Goal: Transaction & Acquisition: Purchase product/service

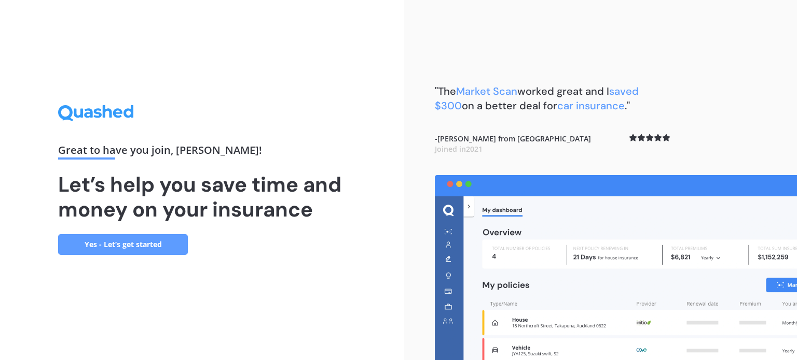
click at [173, 247] on link "Yes - Let’s get started" at bounding box center [123, 244] width 130 height 21
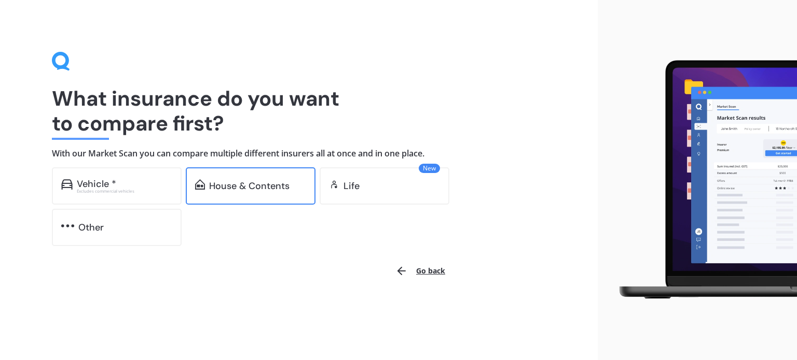
click at [241, 196] on div "House & Contents" at bounding box center [251, 186] width 130 height 37
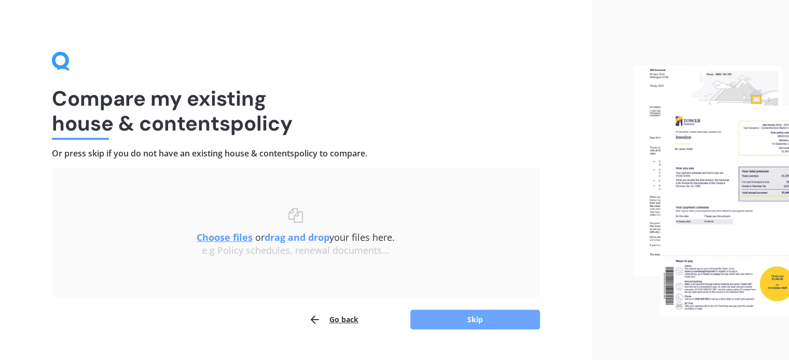
click at [490, 319] on button "Skip" at bounding box center [475, 320] width 130 height 20
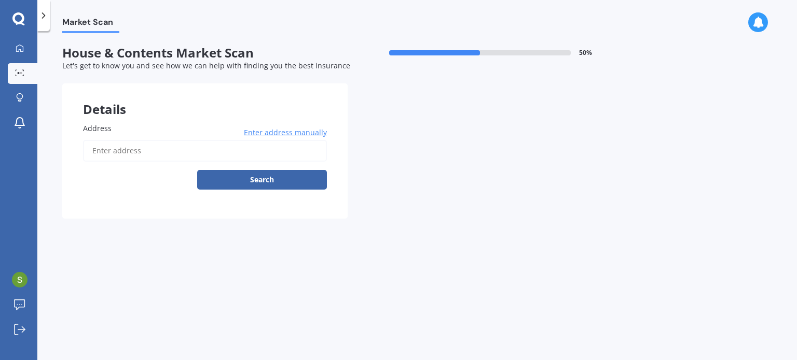
click at [162, 147] on input "Address" at bounding box center [205, 151] width 244 height 22
type input "37B Plunket Street, St Kilda, Dunedin 9012"
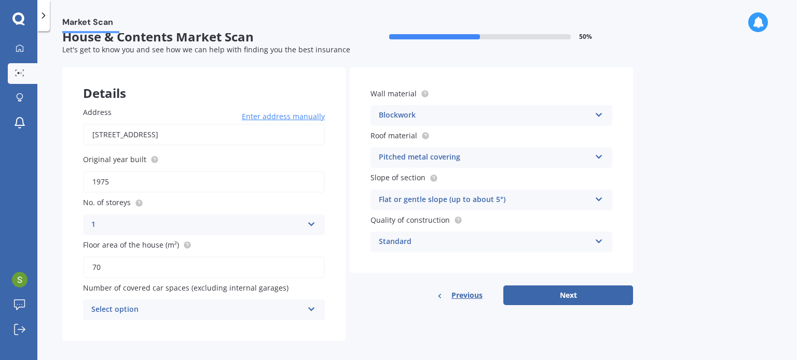
scroll to position [23, 0]
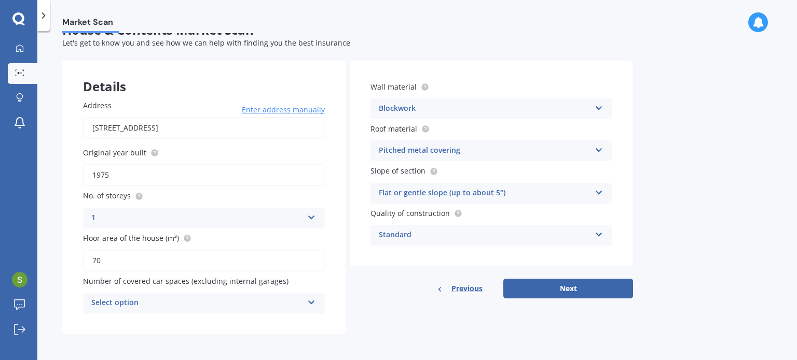
click at [304, 301] on div "Select option 0 1 2 3 4 5+" at bounding box center [204, 303] width 242 height 21
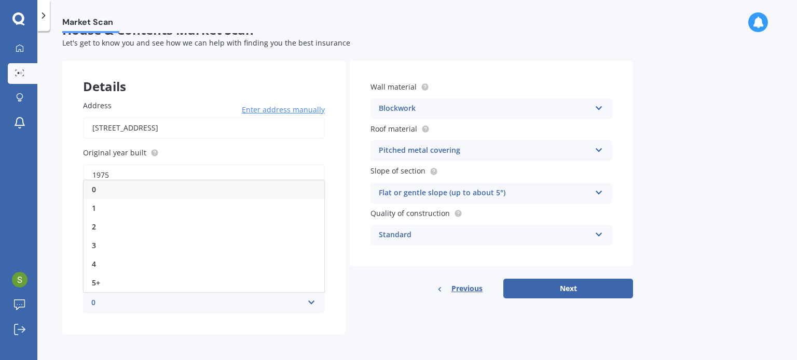
click at [253, 188] on div "0" at bounding box center [204, 189] width 241 height 19
click at [393, 334] on form "House & Contents Market Scan 50 % Let's get to know you and see how we can help…" at bounding box center [347, 183] width 571 height 320
click at [544, 291] on button "Next" at bounding box center [568, 289] width 130 height 20
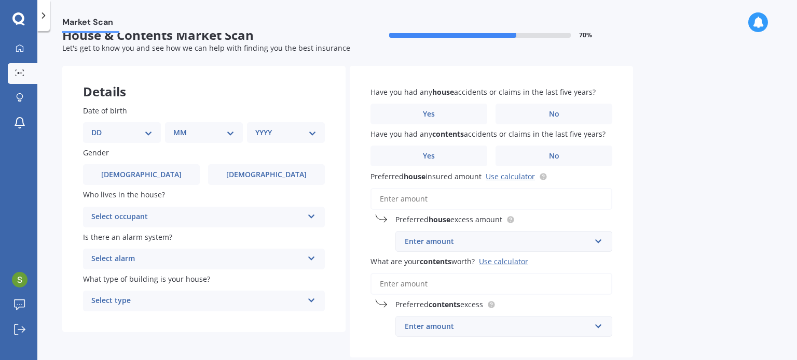
scroll to position [0, 0]
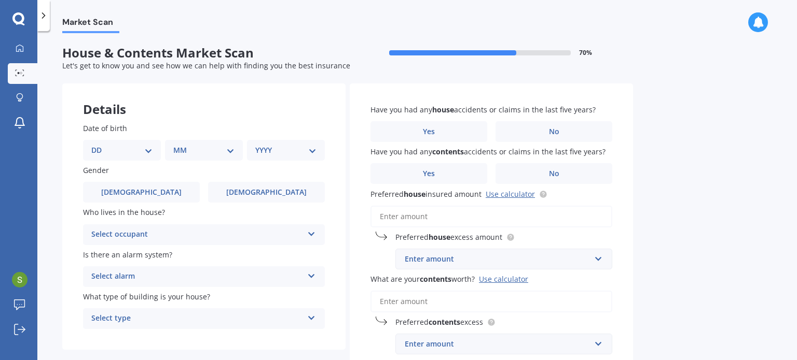
click at [145, 153] on select "DD 01 02 03 04 05 06 07 08 09 10 11 12 13 14 15 16 17 18 19 20 21 22 23 24 25 2…" at bounding box center [121, 150] width 61 height 11
select select "21"
click at [100, 145] on select "DD 01 02 03 04 05 06 07 08 09 10 11 12 13 14 15 16 17 18 19 20 21 22 23 24 25 2…" at bounding box center [121, 150] width 61 height 11
click at [193, 156] on div "MM 01 02 03 04 05 06 07 08 09 10 11 12" at bounding box center [206, 150] width 74 height 21
click at [193, 154] on select "MM 01 02 03 04 05 06 07 08 09 10 11 12" at bounding box center [205, 150] width 57 height 11
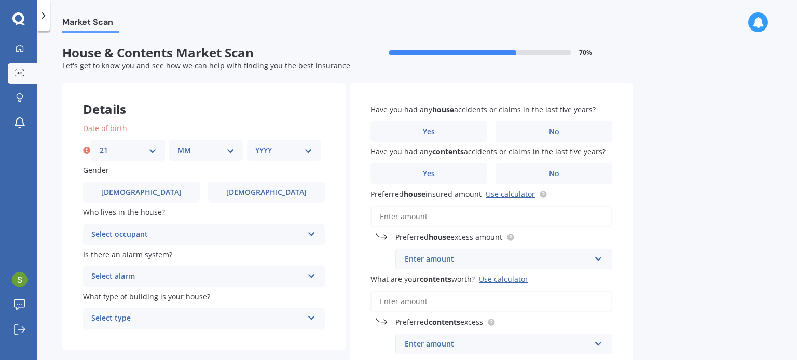
select select "08"
click at [177, 145] on select "MM 01 02 03 04 05 06 07 08 09 10 11 12" at bounding box center [205, 150] width 57 height 11
click at [268, 147] on select "YYYY 2009 2008 2007 2006 2005 2004 2003 2002 2001 2000 1999 1998 1997 1996 1995…" at bounding box center [283, 150] width 57 height 11
select select "1982"
click at [255, 145] on select "YYYY 2009 2008 2007 2006 2005 2004 2003 2002 2001 2000 1999 1998 1997 1996 1995…" at bounding box center [283, 150] width 57 height 11
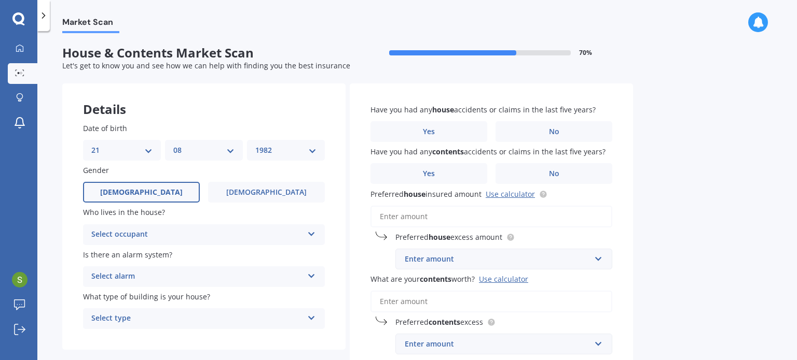
click at [137, 194] on span "Male" at bounding box center [141, 192] width 82 height 9
click at [0, 0] on input "Male" at bounding box center [0, 0] width 0 height 0
click at [179, 237] on div "Select occupant" at bounding box center [197, 235] width 212 height 12
click at [172, 261] on div "Owner" at bounding box center [204, 255] width 241 height 19
click at [112, 277] on div "Select alarm" at bounding box center [197, 277] width 212 height 12
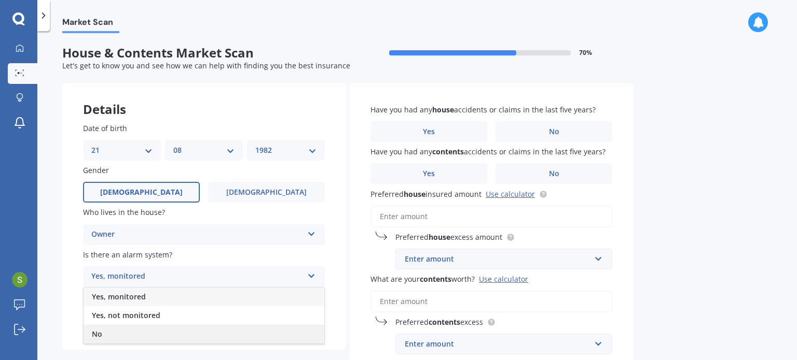
click at [125, 335] on div "No" at bounding box center [204, 334] width 241 height 19
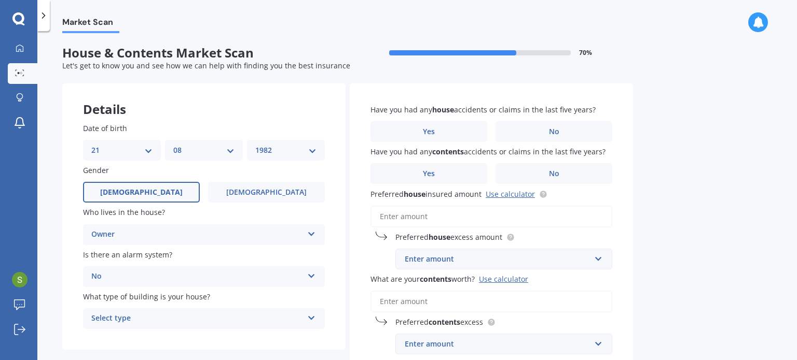
click at [74, 309] on div "Date of birth DD 01 02 03 04 05 06 07 08 09 10 11 12 13 14 15 16 17 18 19 20 21…" at bounding box center [203, 226] width 283 height 248
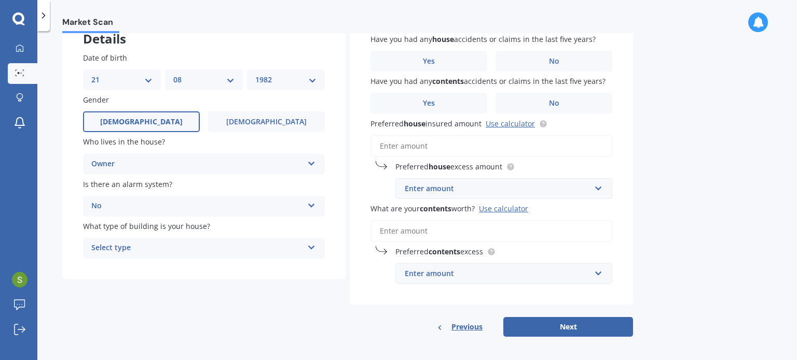
scroll to position [74, 0]
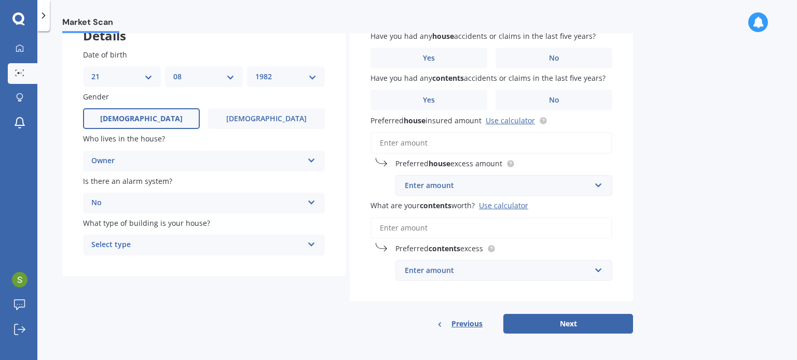
click at [220, 248] on div "Select type" at bounding box center [197, 245] width 212 height 12
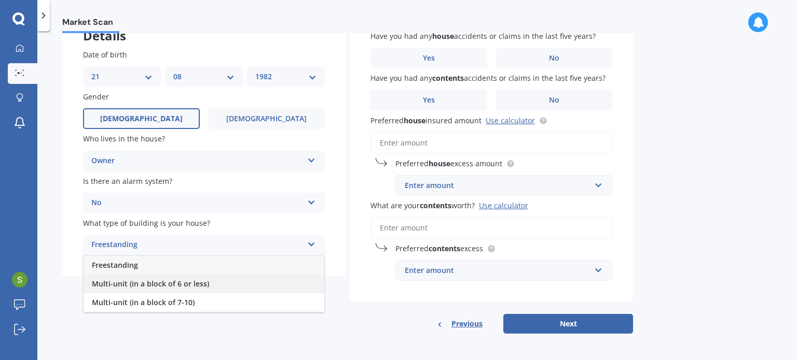
click at [186, 288] on span "Multi-unit (in a block of 6 or less)" at bounding box center [150, 284] width 117 height 10
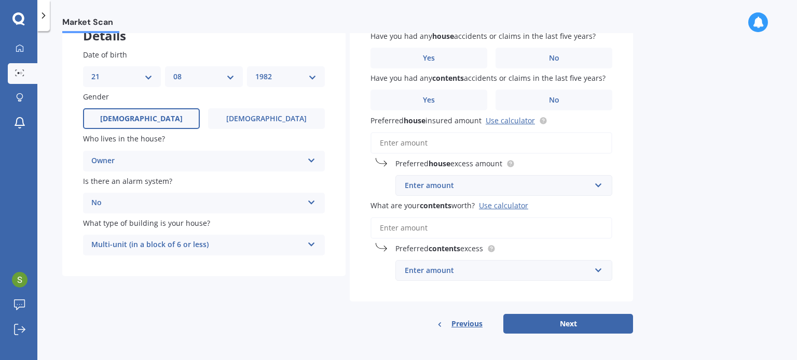
click at [239, 294] on div "Details Date of birth DD 01 02 03 04 05 06 07 08 09 10 11 12 13 14 15 16 17 18 …" at bounding box center [347, 172] width 571 height 325
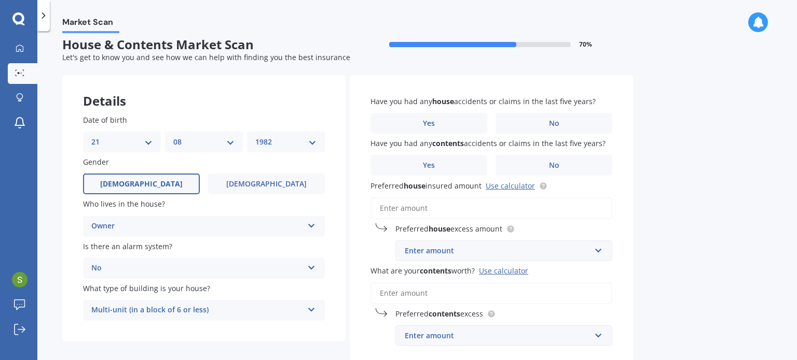
scroll to position [0, 0]
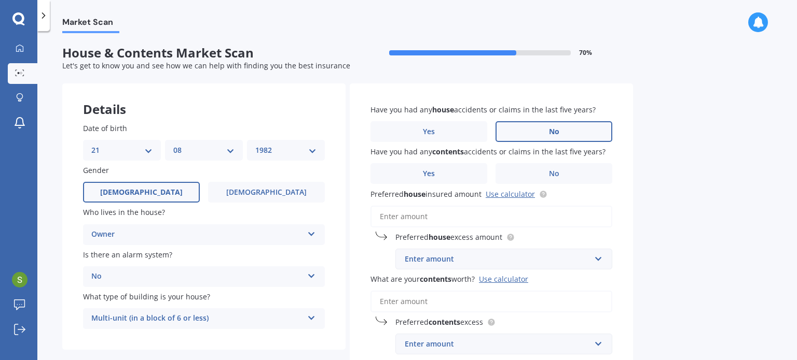
click at [555, 134] on span "No" at bounding box center [554, 132] width 10 height 9
click at [0, 0] on input "No" at bounding box center [0, 0] width 0 height 0
click at [576, 176] on label "No" at bounding box center [553, 173] width 117 height 21
click at [0, 0] on input "No" at bounding box center [0, 0] width 0 height 0
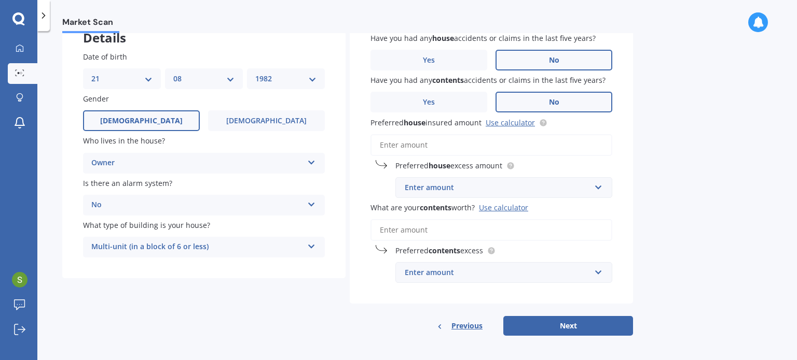
scroll to position [74, 0]
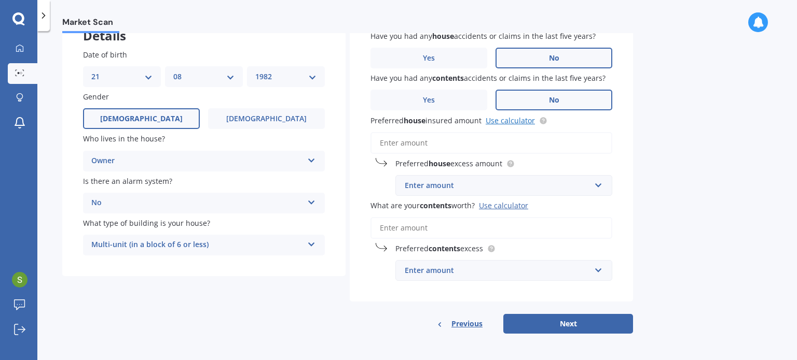
click at [506, 121] on link "Use calculator" at bounding box center [509, 121] width 49 height 10
click at [504, 190] on div "Enter amount" at bounding box center [498, 185] width 186 height 11
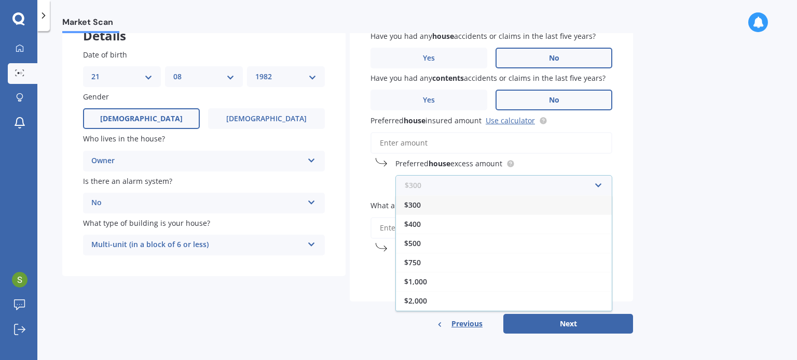
click at [504, 185] on input "text" at bounding box center [499, 186] width 207 height 20
click at [436, 139] on input "Preferred house insured amount Use calculator" at bounding box center [491, 143] width 242 height 22
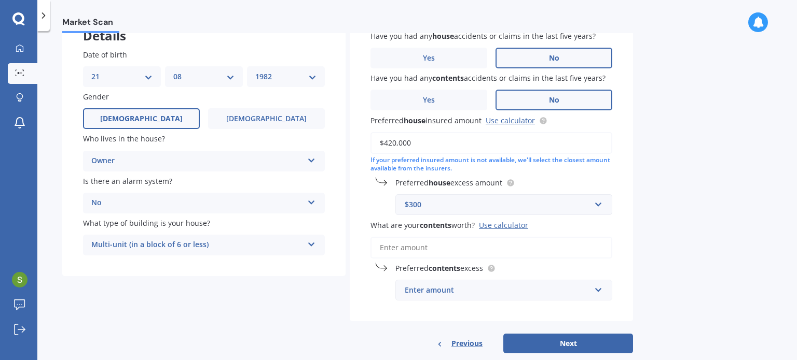
type input "$420,000"
click at [601, 203] on input "text" at bounding box center [499, 205] width 207 height 20
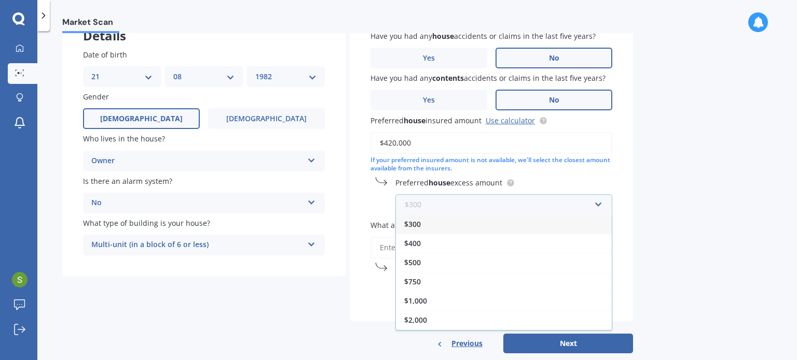
click at [601, 203] on input "text" at bounding box center [499, 205] width 207 height 20
click at [440, 303] on div "$1,000" at bounding box center [504, 300] width 216 height 19
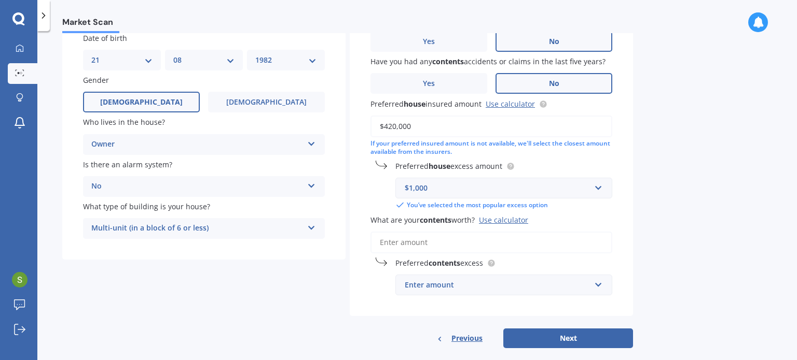
scroll to position [105, 0]
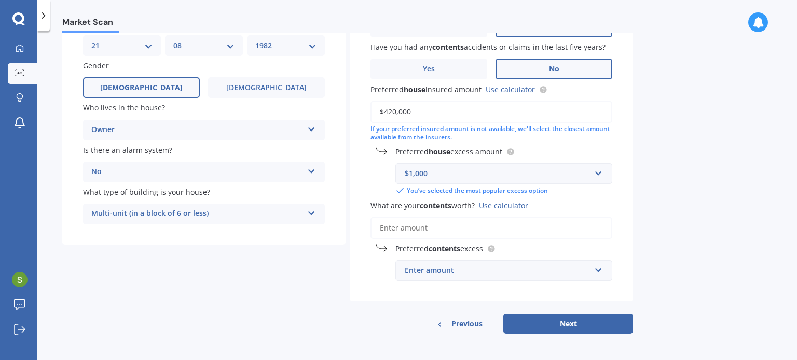
click at [509, 206] on div "Use calculator" at bounding box center [503, 206] width 49 height 10
click at [509, 217] on input "What are your contents worth? Use calculator" at bounding box center [491, 228] width 242 height 22
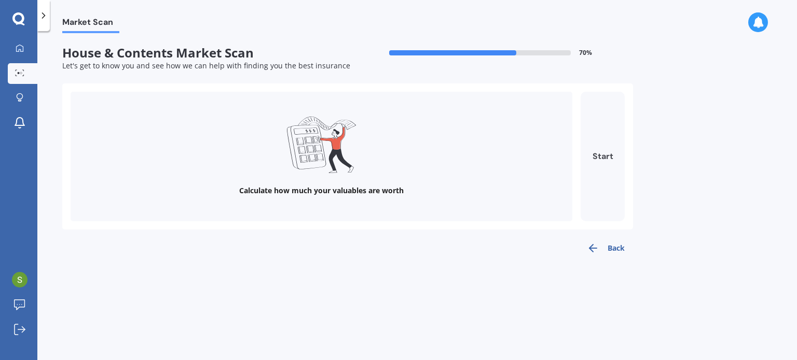
click at [600, 154] on button "Start" at bounding box center [602, 157] width 44 height 130
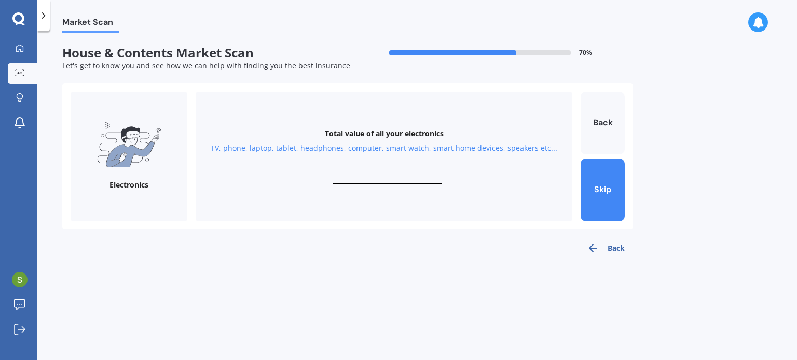
click at [371, 174] on input "text" at bounding box center [386, 179] width 109 height 10
type input "$1,500"
click at [604, 188] on button "Next" at bounding box center [602, 190] width 44 height 63
click at [371, 178] on input "text" at bounding box center [386, 179] width 109 height 10
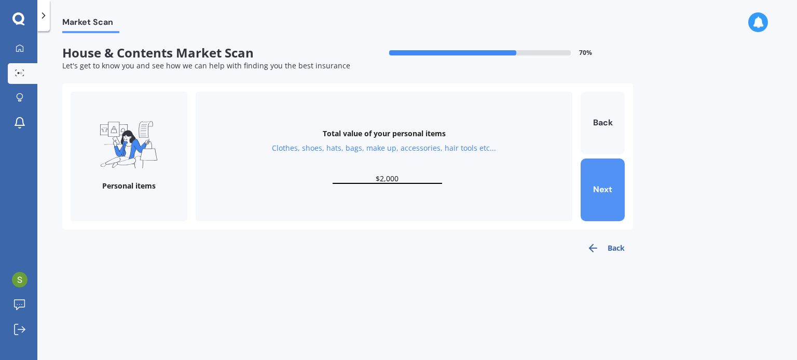
type input "$2,000"
click at [606, 192] on button "Next" at bounding box center [602, 190] width 44 height 63
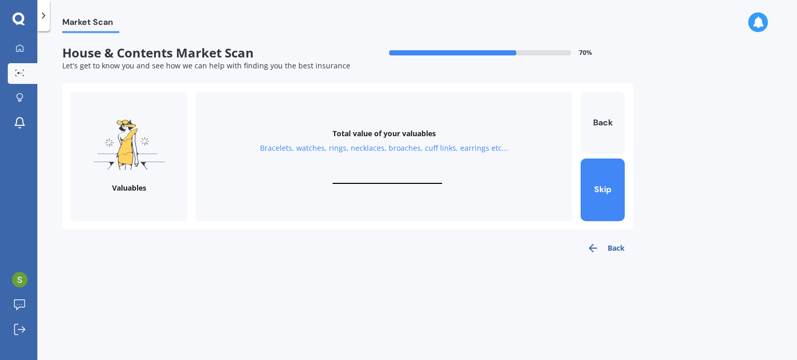
click at [386, 172] on div "Total value of your valuables Bracelets, watches, rings, necklaces, broaches, c…" at bounding box center [384, 157] width 377 height 130
click at [393, 179] on input "text" at bounding box center [386, 179] width 109 height 10
type input "$100"
click at [612, 189] on button "Next" at bounding box center [602, 190] width 44 height 63
click at [384, 182] on input "text" at bounding box center [386, 179] width 109 height 10
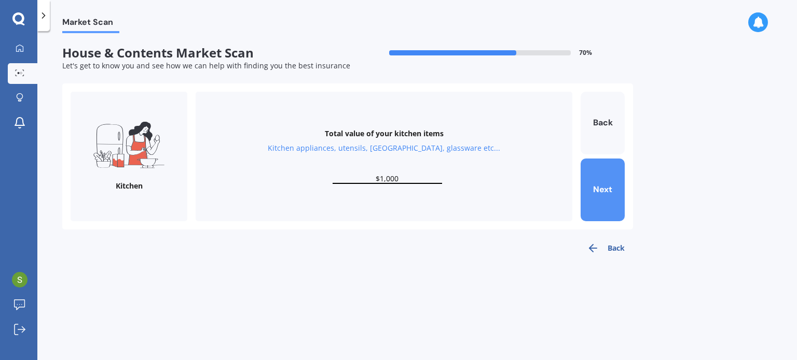
type input "$1,000"
click at [598, 193] on button "Next" at bounding box center [602, 190] width 44 height 63
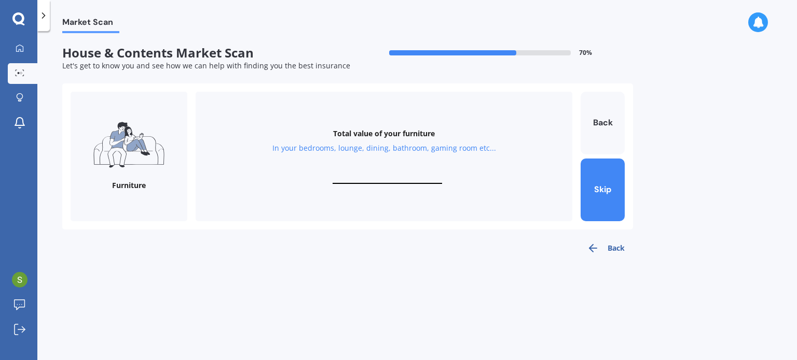
click at [411, 176] on input "text" at bounding box center [386, 179] width 109 height 10
type input "$2,000"
click at [600, 184] on button "Next" at bounding box center [602, 190] width 44 height 63
click at [385, 177] on input "text" at bounding box center [386, 179] width 109 height 10
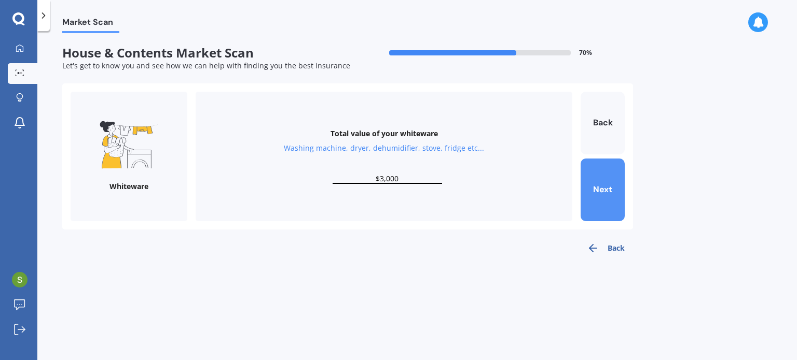
type input "$3,000"
click at [599, 188] on button "Next" at bounding box center [602, 190] width 44 height 63
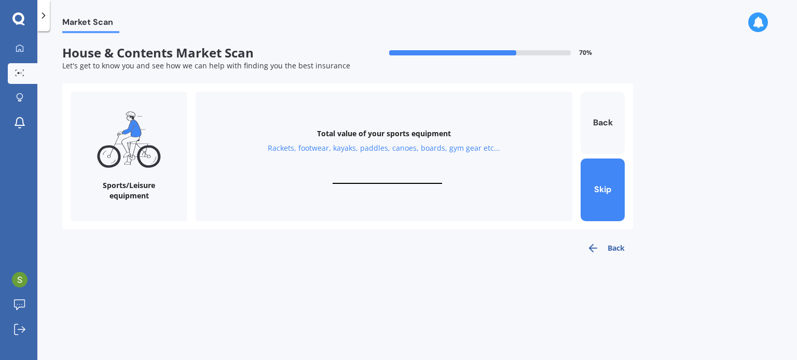
click at [384, 174] on input "text" at bounding box center [386, 179] width 109 height 10
type input "$2,000"
click at [608, 194] on button "Next" at bounding box center [602, 190] width 44 height 63
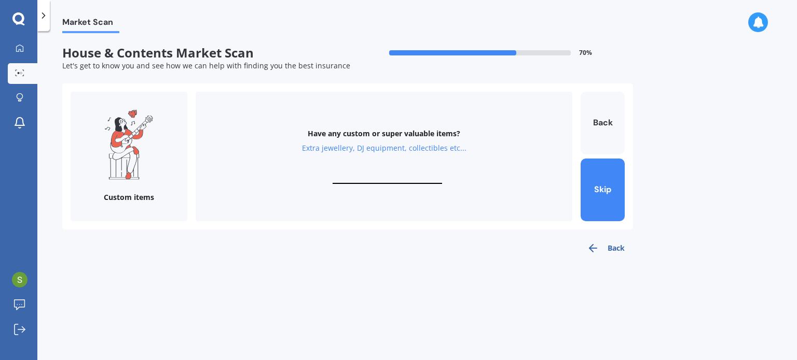
click at [422, 167] on div "Have any custom or super valuable items? Extra jewellery, DJ equipment, collect…" at bounding box center [384, 157] width 377 height 130
click at [409, 174] on div "Have any custom or super valuable items? Extra jewellery, DJ equipment, collect…" at bounding box center [384, 157] width 377 height 130
click at [408, 179] on input "text" at bounding box center [386, 179] width 109 height 10
click at [592, 191] on button "Skip" at bounding box center [602, 190] width 44 height 63
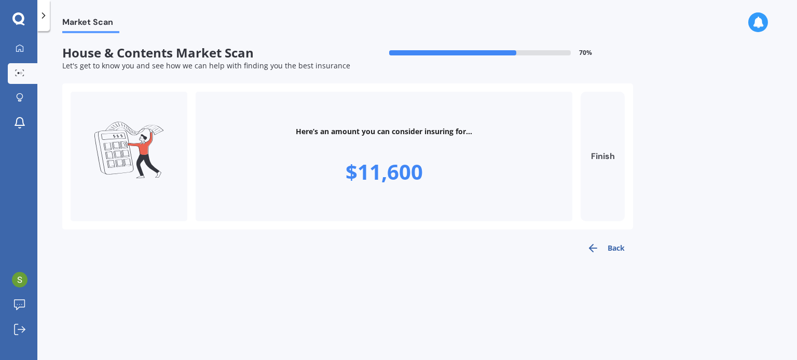
click at [597, 156] on button "Finish" at bounding box center [602, 157] width 44 height 130
type input "$11,600"
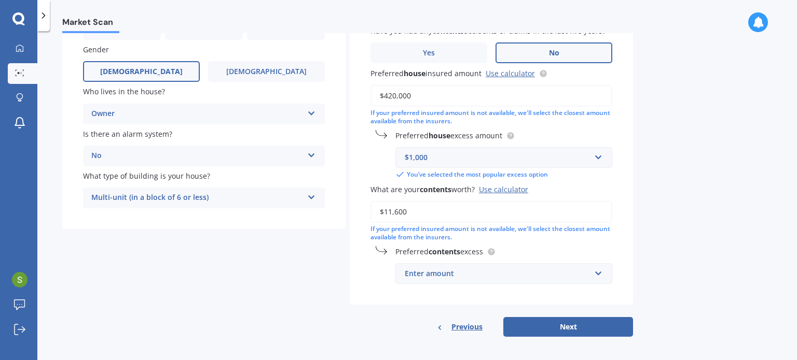
scroll to position [124, 0]
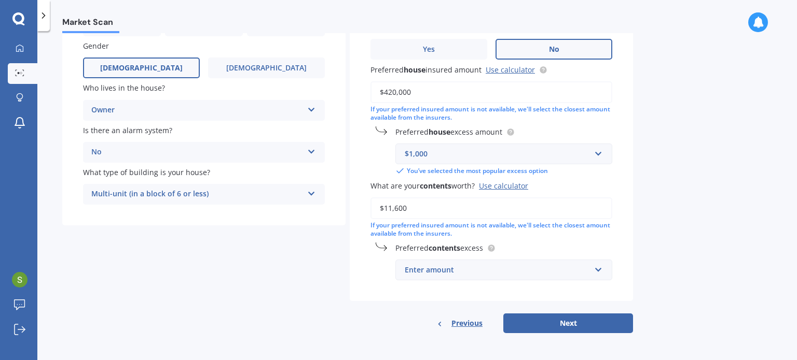
click at [528, 275] on div "Enter amount" at bounding box center [498, 270] width 186 height 11
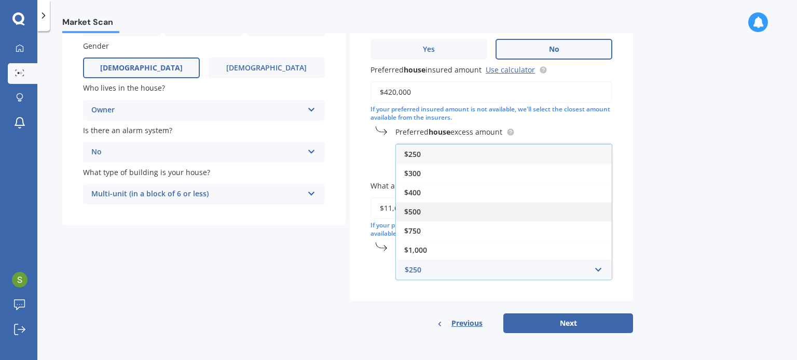
click at [497, 216] on div "$500" at bounding box center [504, 211] width 216 height 19
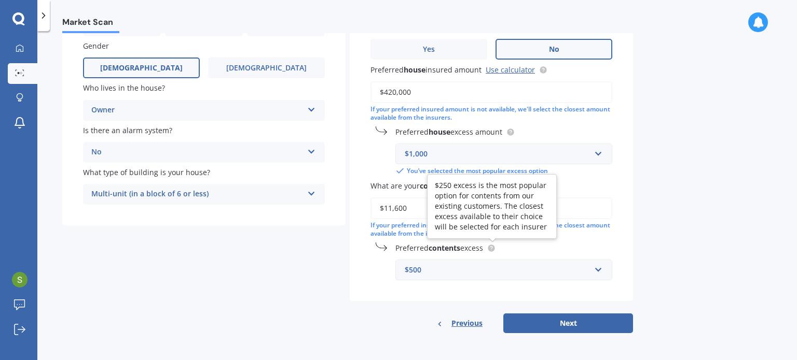
click at [494, 248] on circle at bounding box center [491, 248] width 7 height 7
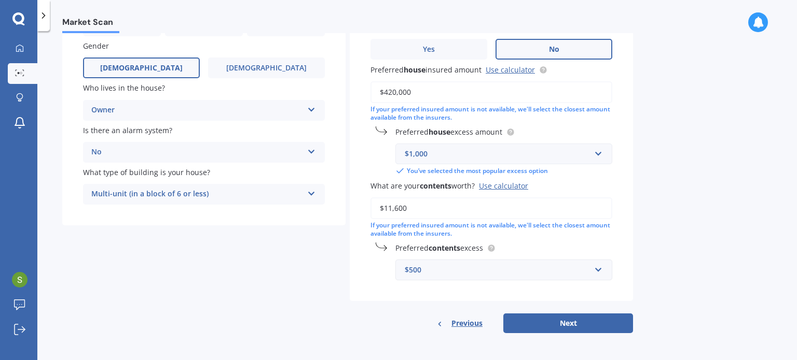
click at [485, 271] on div "$500" at bounding box center [498, 270] width 186 height 11
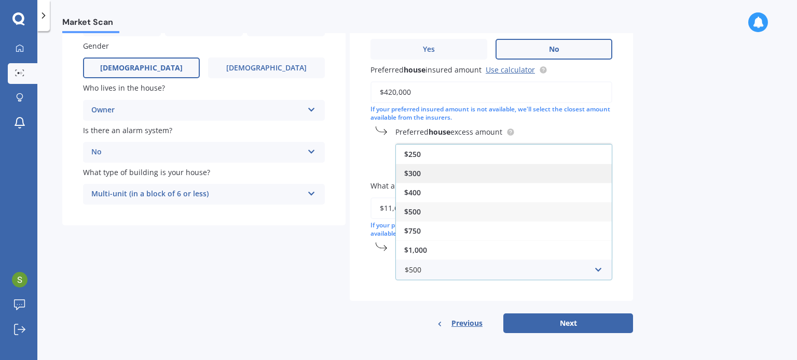
click at [465, 172] on div "$300" at bounding box center [504, 173] width 216 height 19
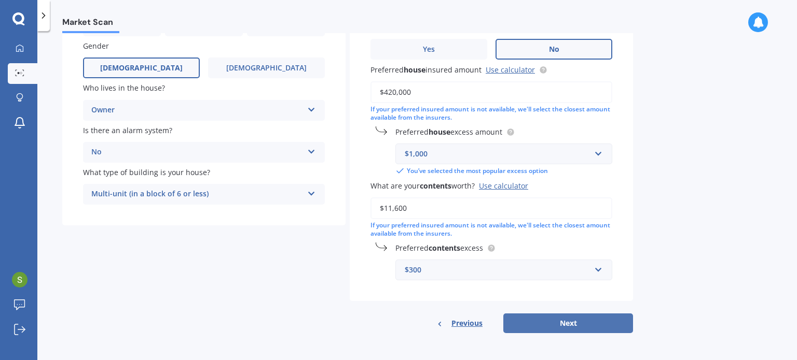
click at [562, 324] on button "Next" at bounding box center [568, 324] width 130 height 20
select select "21"
select select "08"
select select "1982"
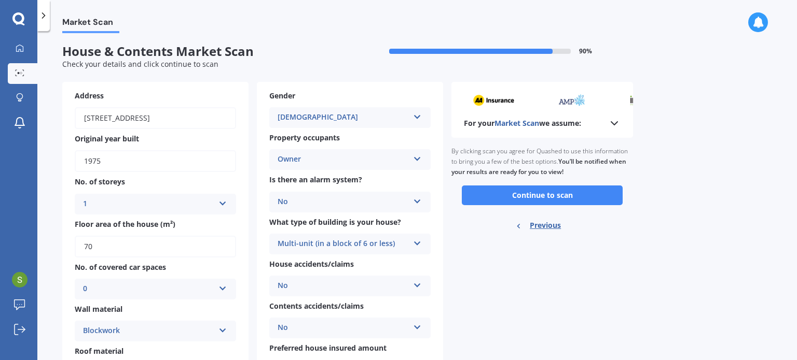
scroll to position [0, 0]
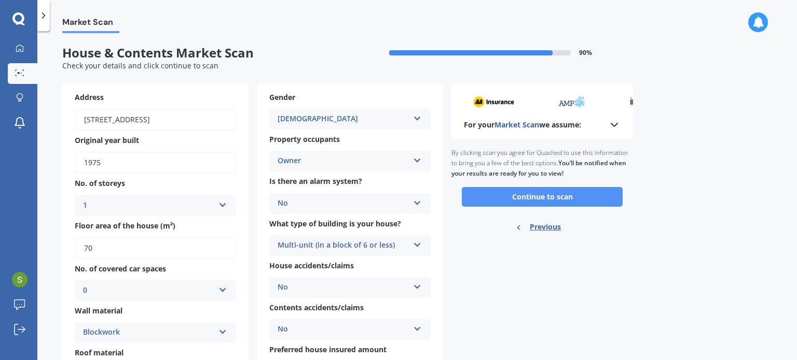
click at [532, 203] on button "Continue to scan" at bounding box center [542, 197] width 161 height 20
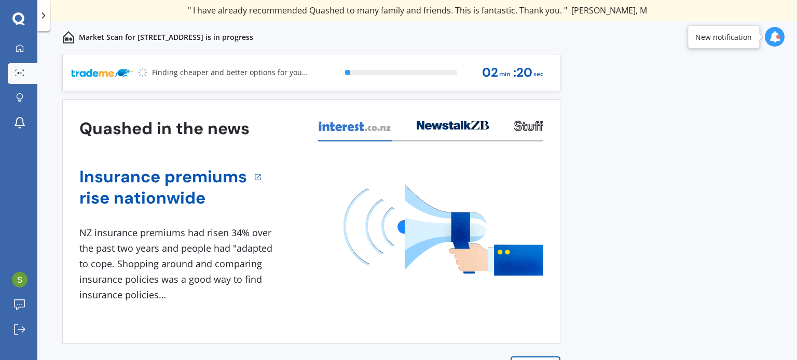
click at [767, 40] on div at bounding box center [775, 37] width 20 height 20
click at [773, 39] on icon at bounding box center [774, 36] width 11 height 11
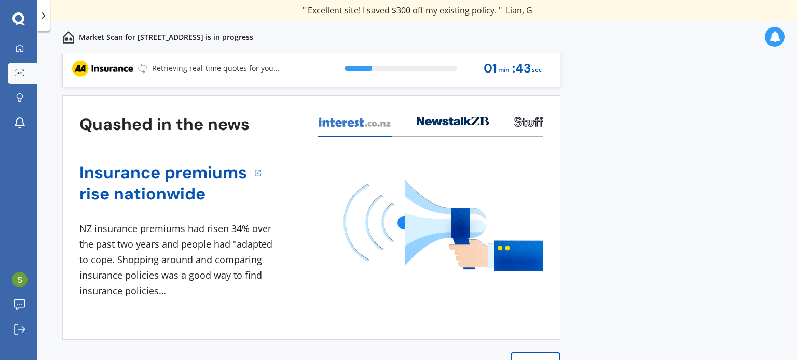
scroll to position [15, 0]
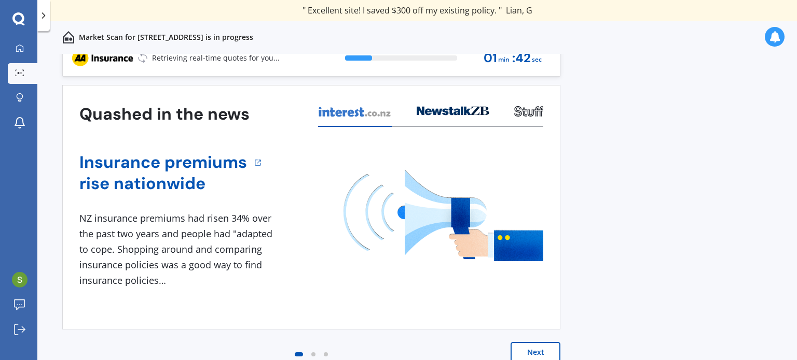
click at [529, 354] on button "Next" at bounding box center [535, 352] width 50 height 21
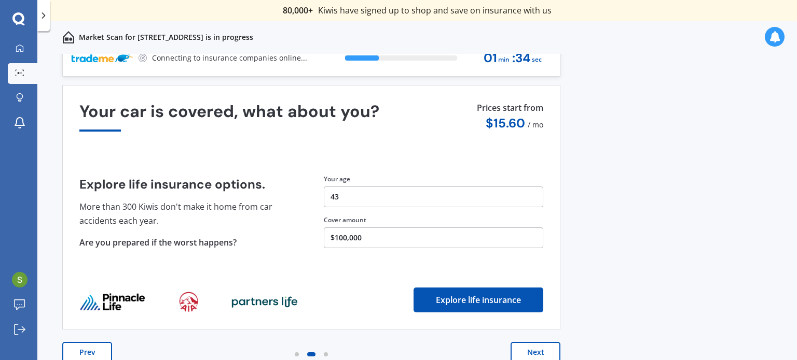
click at [536, 349] on button "Next" at bounding box center [535, 352] width 50 height 21
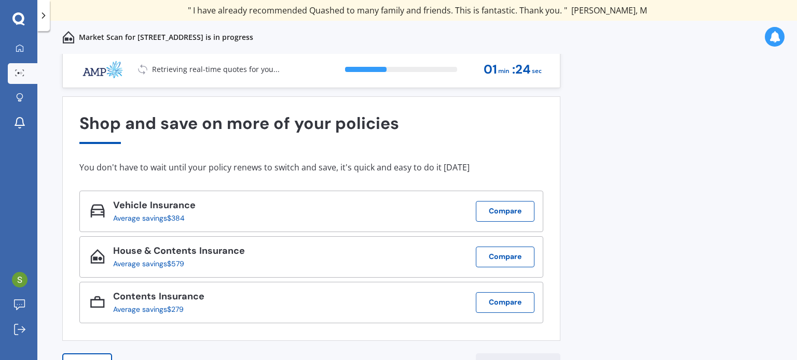
scroll to position [0, 0]
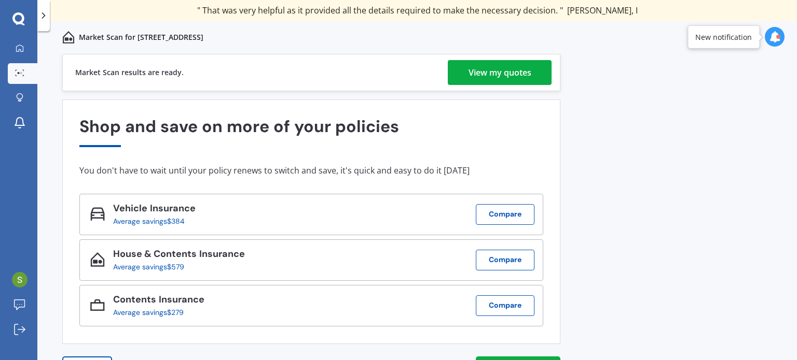
click at [510, 72] on div "View my quotes" at bounding box center [499, 72] width 63 height 25
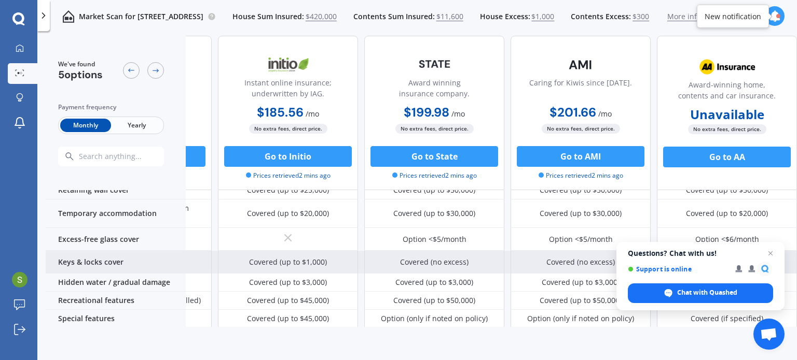
scroll to position [156, 119]
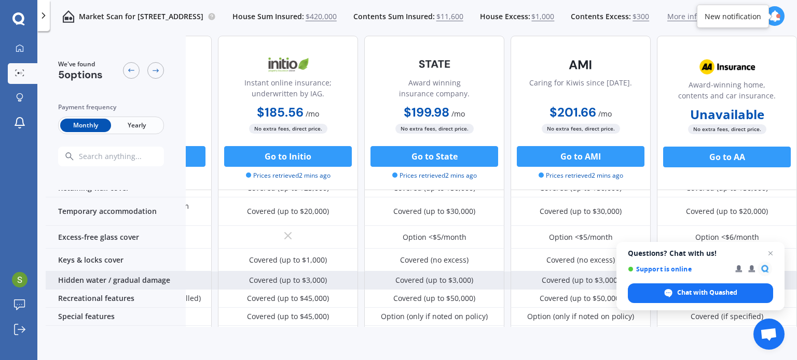
click at [770, 255] on span "Close chat" at bounding box center [770, 253] width 12 height 12
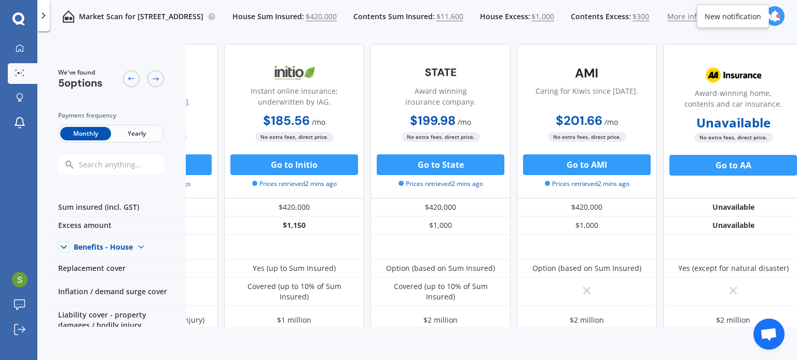
scroll to position [0, 119]
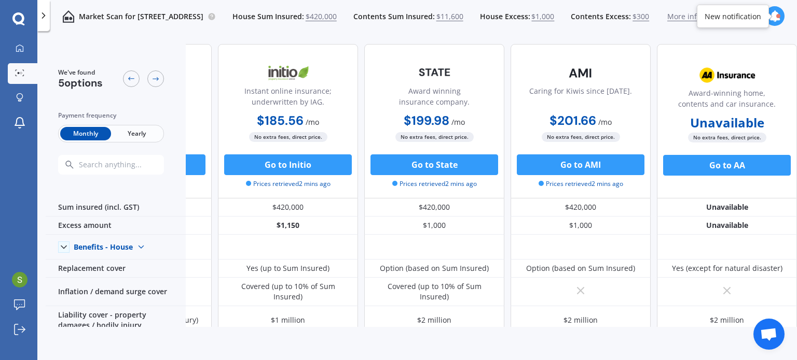
click at [780, 16] on icon at bounding box center [774, 15] width 11 height 11
click at [780, 15] on icon at bounding box center [774, 15] width 11 height 11
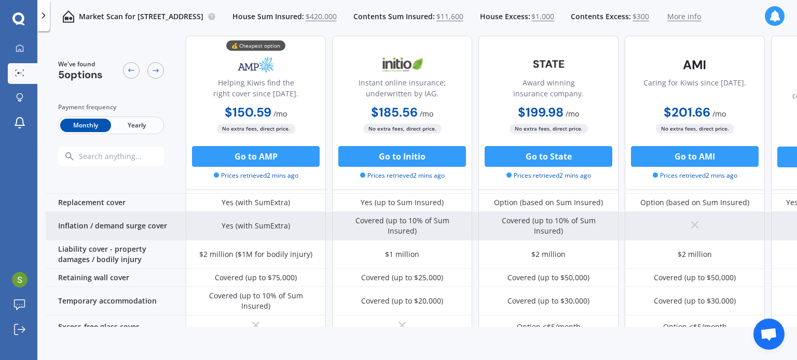
scroll to position [0, 0]
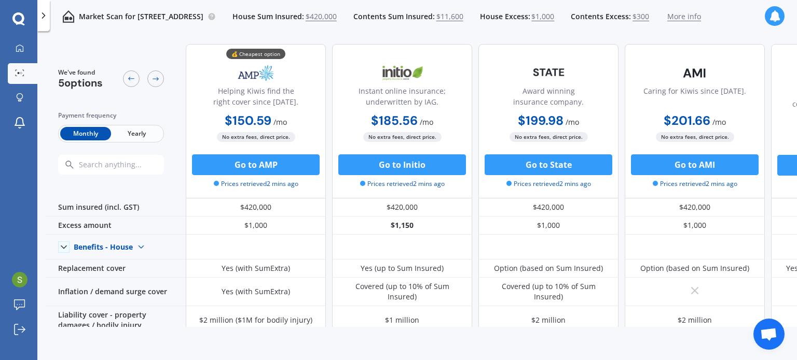
click at [44, 14] on polyline at bounding box center [44, 15] width 3 height 5
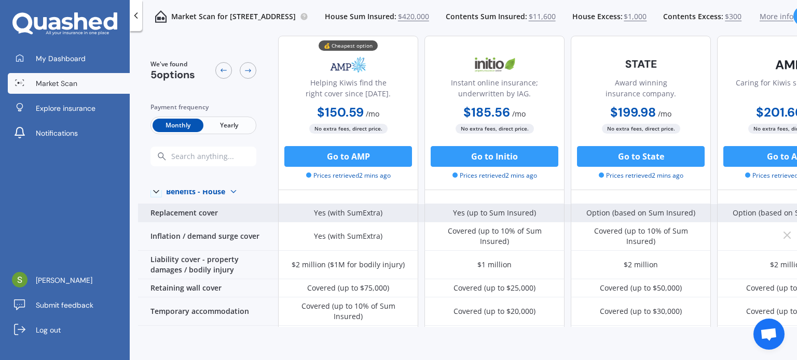
scroll to position [104, 0]
